Goal: Transaction & Acquisition: Purchase product/service

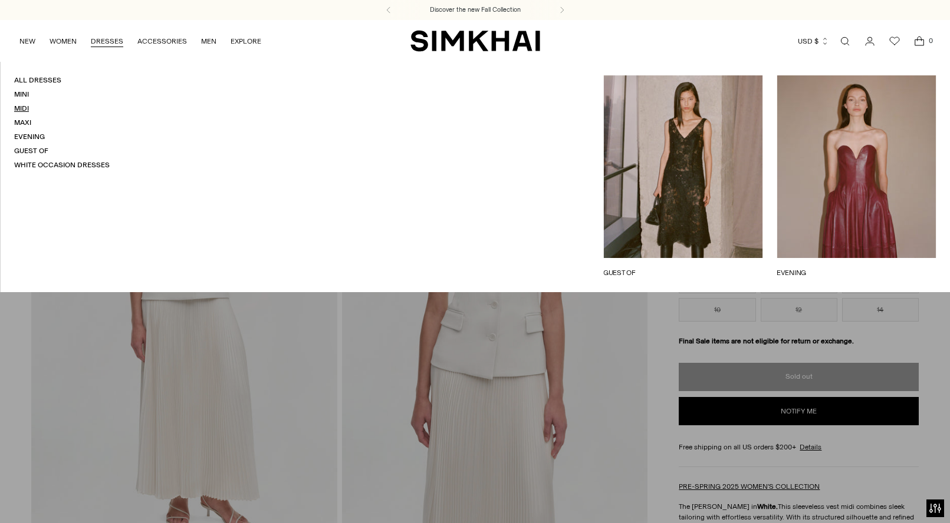
click at [28, 108] on link "Midi" at bounding box center [21, 108] width 15 height 8
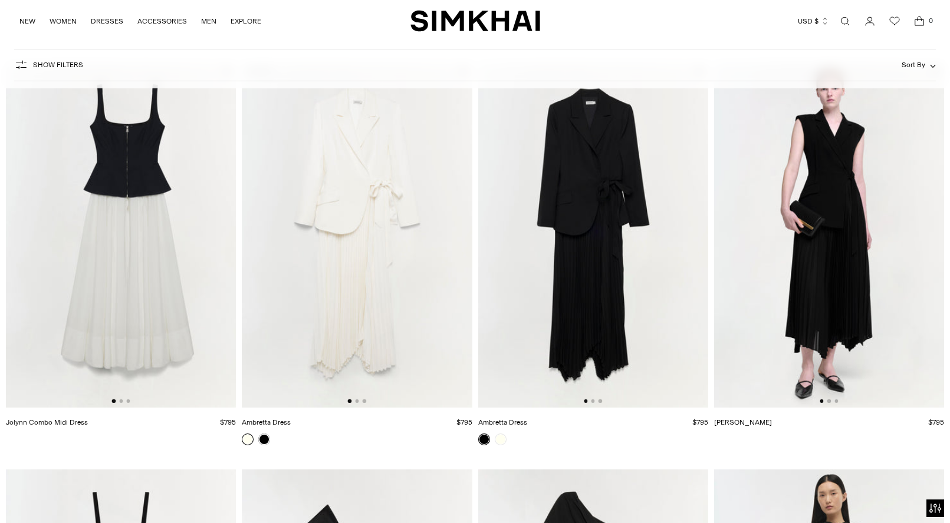
scroll to position [2141, 0]
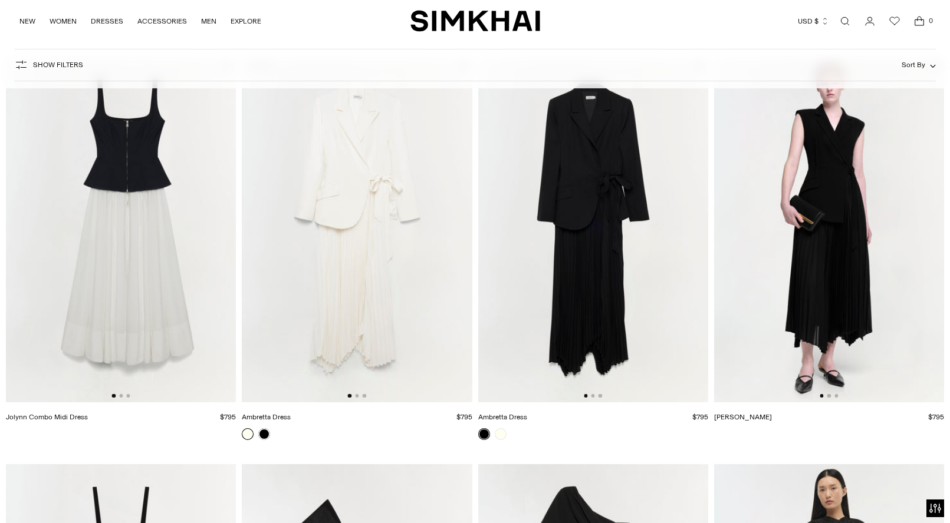
click at [363, 211] on img at bounding box center [357, 230] width 230 height 345
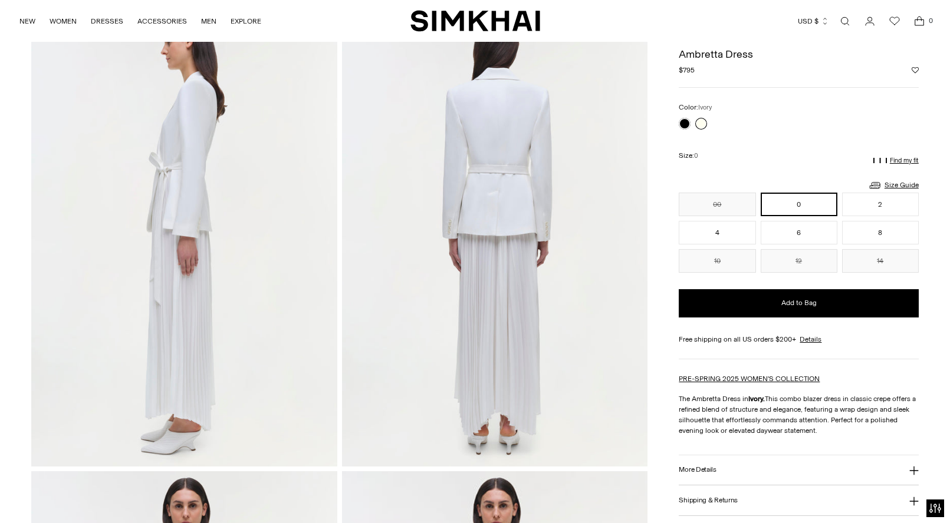
scroll to position [495, 0]
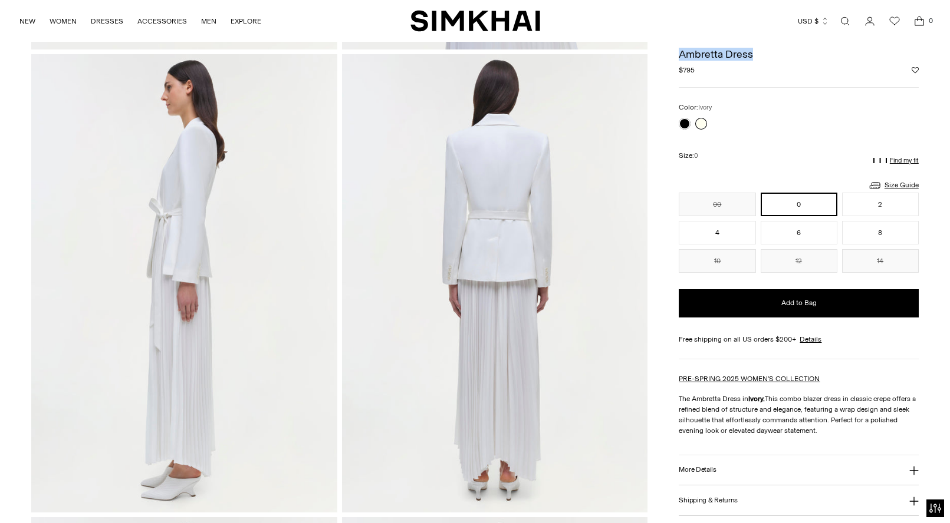
drag, startPoint x: 759, startPoint y: 57, endPoint x: 681, endPoint y: 54, distance: 78.4
click at [681, 55] on h1 "Ambretta Dress" at bounding box center [797, 54] width 239 height 11
copy h1 "Ambretta Dress"
